Goal: Task Accomplishment & Management: Use online tool/utility

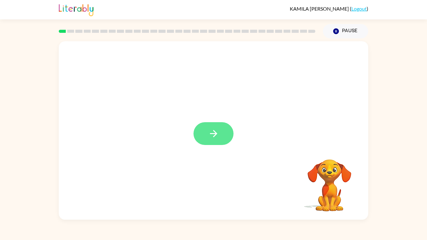
click at [219, 136] on button "button" at bounding box center [213, 133] width 40 height 23
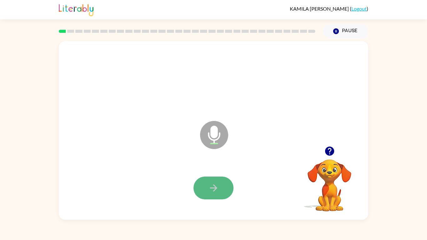
click at [217, 185] on icon "button" at bounding box center [213, 187] width 11 height 11
click at [216, 135] on icon "Microphone The Microphone is here when it is your turn to talk" at bounding box center [245, 142] width 94 height 47
click at [212, 137] on icon "Microphone The Microphone is here when it is your turn to talk" at bounding box center [245, 142] width 94 height 47
click at [212, 133] on icon "Microphone The Microphone is here when it is your turn to talk" at bounding box center [245, 142] width 94 height 47
click at [217, 185] on icon "button" at bounding box center [213, 187] width 11 height 11
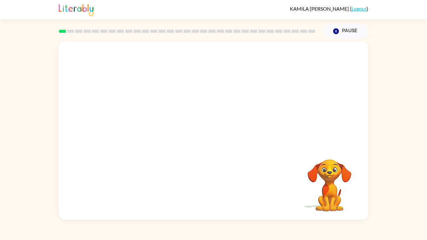
click at [331, 201] on video "Your browser must support playing .mp4 files to use Literably. Please try using…" at bounding box center [329, 181] width 62 height 62
click at [329, 178] on video "Your browser must support playing .mp4 files to use Literably. Please try using…" at bounding box center [329, 181] width 62 height 62
click at [209, 132] on div at bounding box center [213, 133] width 40 height 23
click at [208, 132] on icon "button" at bounding box center [213, 133] width 11 height 11
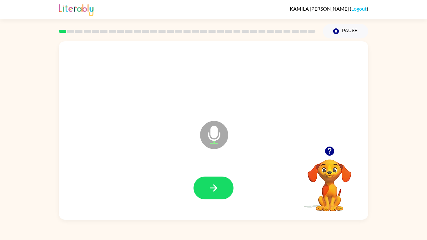
click at [211, 138] on icon "Microphone The Microphone is here when it is your turn to talk" at bounding box center [245, 142] width 94 height 47
click at [221, 181] on button "button" at bounding box center [213, 188] width 40 height 23
click at [222, 187] on button "button" at bounding box center [213, 188] width 40 height 23
click at [222, 184] on button "button" at bounding box center [213, 188] width 40 height 23
click at [212, 191] on icon "button" at bounding box center [213, 187] width 11 height 11
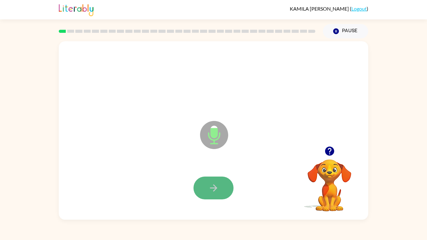
click at [220, 194] on button "button" at bounding box center [213, 188] width 40 height 23
click at [217, 190] on icon "button" at bounding box center [213, 187] width 11 height 11
click at [219, 189] on button "button" at bounding box center [213, 188] width 40 height 23
click at [220, 192] on button "button" at bounding box center [213, 188] width 40 height 23
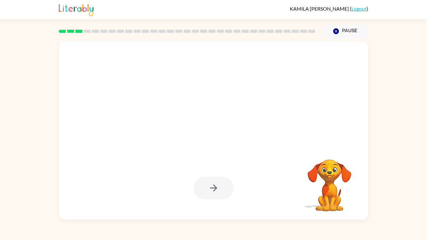
click at [222, 192] on div at bounding box center [213, 188] width 40 height 23
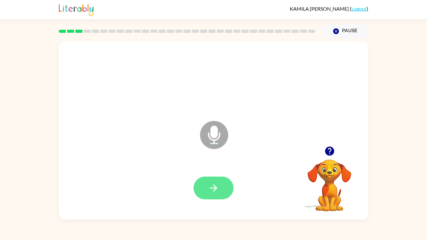
click at [222, 193] on button "button" at bounding box center [213, 188] width 40 height 23
click at [224, 190] on button "button" at bounding box center [213, 188] width 40 height 23
click at [217, 193] on icon "button" at bounding box center [213, 187] width 11 height 11
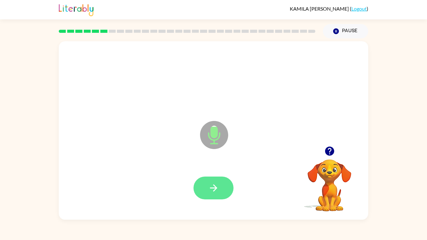
click at [217, 193] on icon "button" at bounding box center [213, 187] width 11 height 11
click at [217, 192] on icon "button" at bounding box center [213, 187] width 11 height 11
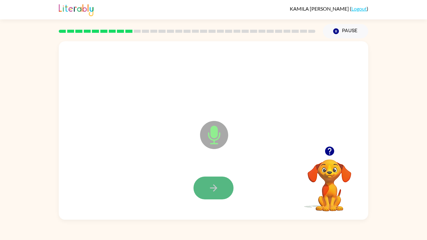
click at [218, 193] on icon "button" at bounding box center [213, 187] width 11 height 11
click at [218, 193] on button "button" at bounding box center [213, 188] width 40 height 23
click at [208, 188] on icon "button" at bounding box center [213, 187] width 11 height 11
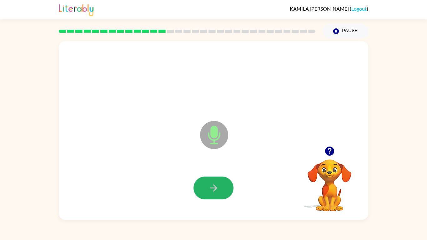
click at [208, 188] on icon "button" at bounding box center [213, 187] width 11 height 11
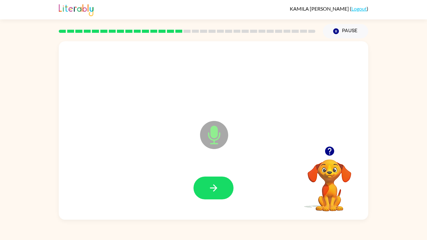
click at [208, 188] on icon "button" at bounding box center [213, 187] width 11 height 11
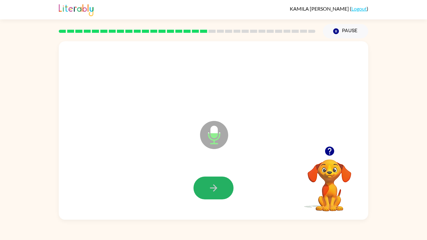
click at [208, 188] on icon "button" at bounding box center [213, 187] width 11 height 11
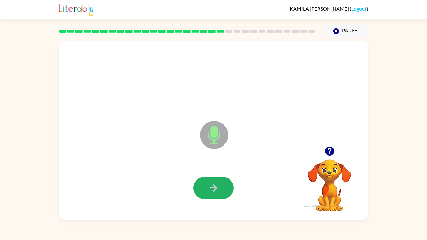
click at [208, 188] on icon "button" at bounding box center [213, 187] width 11 height 11
click at [208, 192] on icon "button" at bounding box center [213, 187] width 11 height 11
click at [207, 193] on button "button" at bounding box center [213, 188] width 40 height 23
click at [207, 195] on button "button" at bounding box center [213, 188] width 40 height 23
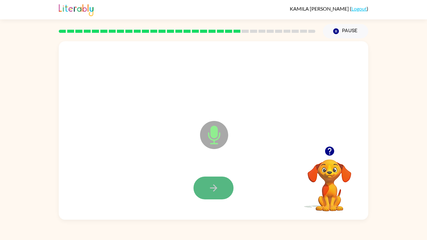
click at [207, 196] on button "button" at bounding box center [213, 188] width 40 height 23
click at [210, 191] on icon "button" at bounding box center [213, 187] width 11 height 11
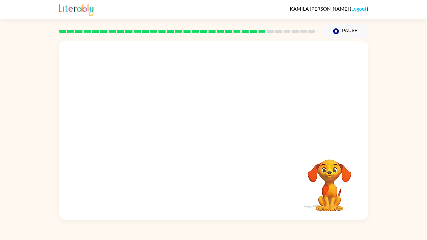
click at [402, 227] on div "[PERSON_NAME] ( Logout ) Pause Pause Your browser must support playing .mp4 fil…" at bounding box center [213, 120] width 427 height 240
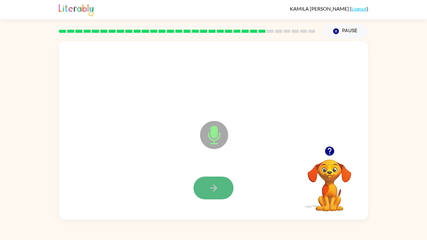
click at [216, 190] on icon "button" at bounding box center [213, 187] width 11 height 11
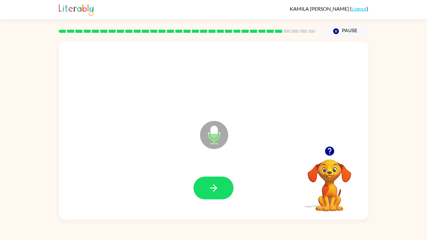
click at [216, 190] on icon "button" at bounding box center [213, 187] width 11 height 11
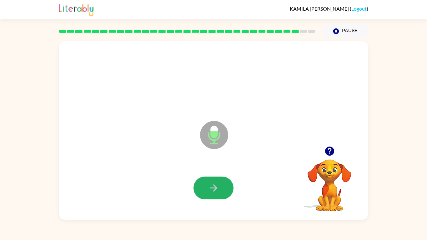
click at [216, 190] on icon "button" at bounding box center [213, 187] width 11 height 11
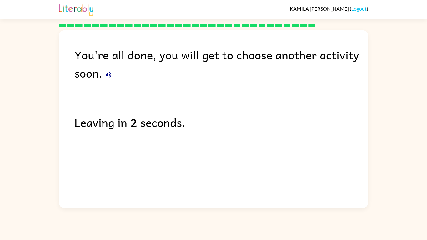
click at [109, 75] on icon "button" at bounding box center [108, 74] width 7 height 7
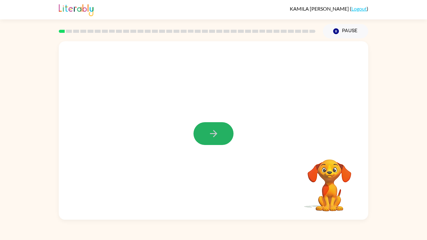
click at [217, 133] on icon "button" at bounding box center [213, 133] width 11 height 11
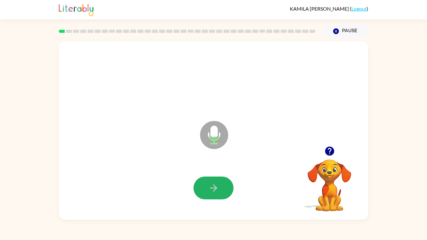
click at [217, 181] on button "button" at bounding box center [213, 188] width 40 height 23
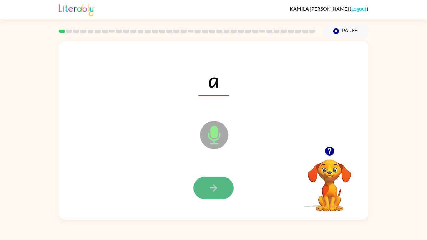
click at [211, 182] on icon "button" at bounding box center [213, 187] width 11 height 11
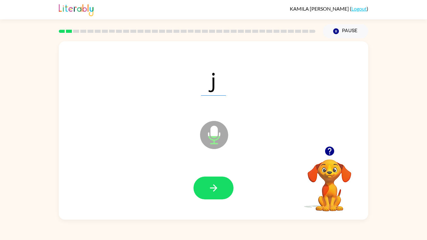
click at [211, 182] on icon "button" at bounding box center [213, 187] width 11 height 11
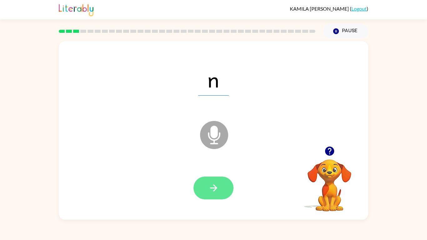
click at [210, 183] on icon "button" at bounding box center [213, 187] width 11 height 11
click at [212, 186] on icon "button" at bounding box center [213, 187] width 11 height 11
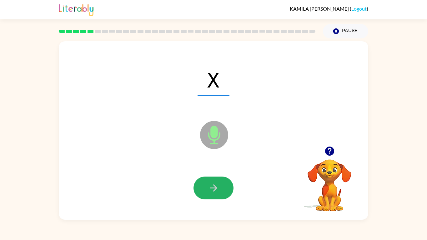
click at [212, 186] on icon "button" at bounding box center [213, 187] width 11 height 11
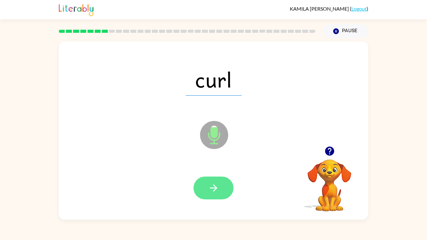
click at [212, 186] on icon "button" at bounding box center [213, 187] width 11 height 11
click at [211, 187] on icon "button" at bounding box center [213, 187] width 11 height 11
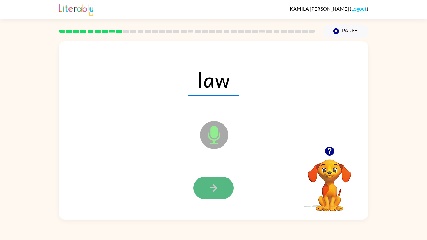
click at [209, 187] on icon "button" at bounding box center [213, 187] width 11 height 11
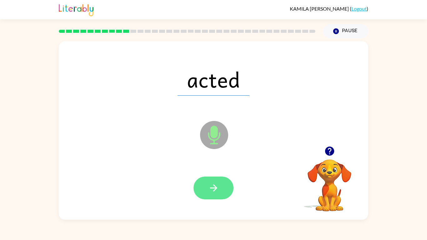
click at [208, 188] on icon "button" at bounding box center [213, 187] width 11 height 11
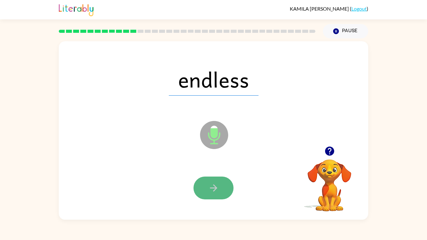
click at [203, 191] on button "button" at bounding box center [213, 188] width 40 height 23
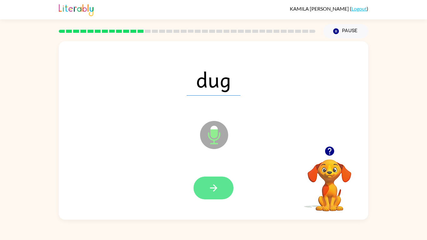
click at [202, 192] on button "button" at bounding box center [213, 188] width 40 height 23
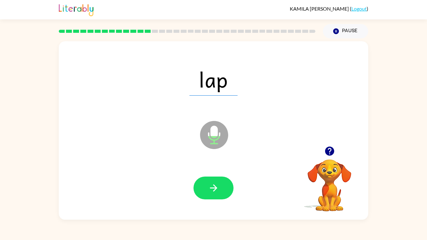
click at [202, 192] on button "button" at bounding box center [213, 188] width 40 height 23
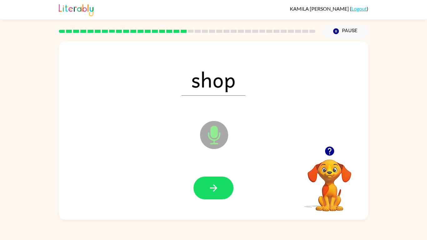
click at [202, 192] on button "button" at bounding box center [213, 188] width 40 height 23
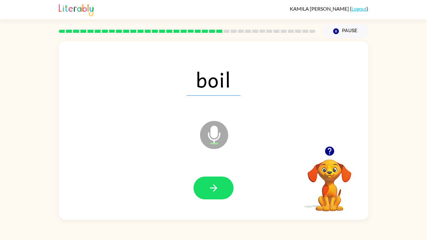
click at [202, 192] on button "button" at bounding box center [213, 188] width 40 height 23
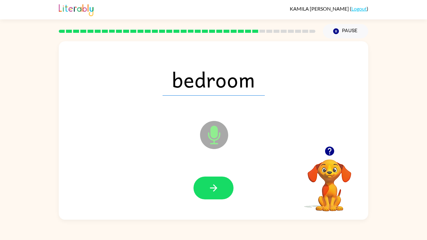
click at [202, 192] on button "button" at bounding box center [213, 188] width 40 height 23
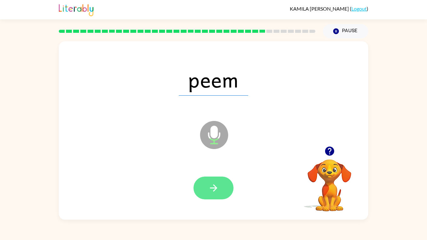
click at [202, 192] on button "button" at bounding box center [213, 188] width 40 height 23
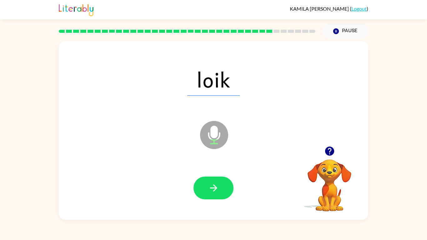
click at [202, 192] on button "button" at bounding box center [213, 188] width 40 height 23
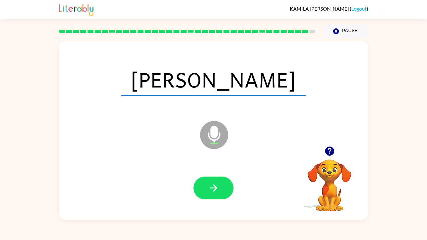
click at [202, 192] on button "button" at bounding box center [213, 188] width 40 height 23
